Goal: Find specific page/section: Find specific page/section

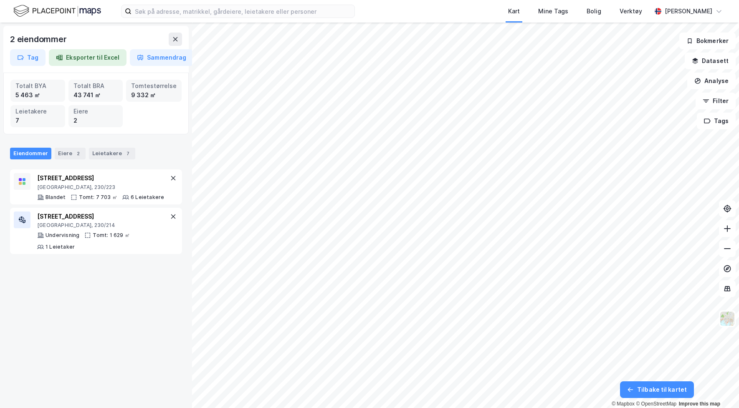
click at [94, 320] on div "2 eiendommer Tag Eksporter til Excel Sammendrag Totalt BYA 5 463 ㎡ Totalt BRA 4…" at bounding box center [96, 216] width 192 height 386
click at [66, 158] on div "Eiere 2" at bounding box center [70, 154] width 31 height 12
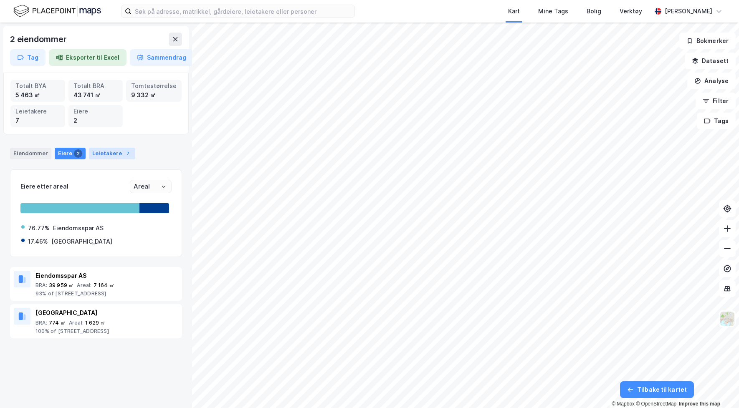
click at [101, 158] on div "Leietakere 7" at bounding box center [112, 154] width 46 height 12
